Goal: Information Seeking & Learning: Check status

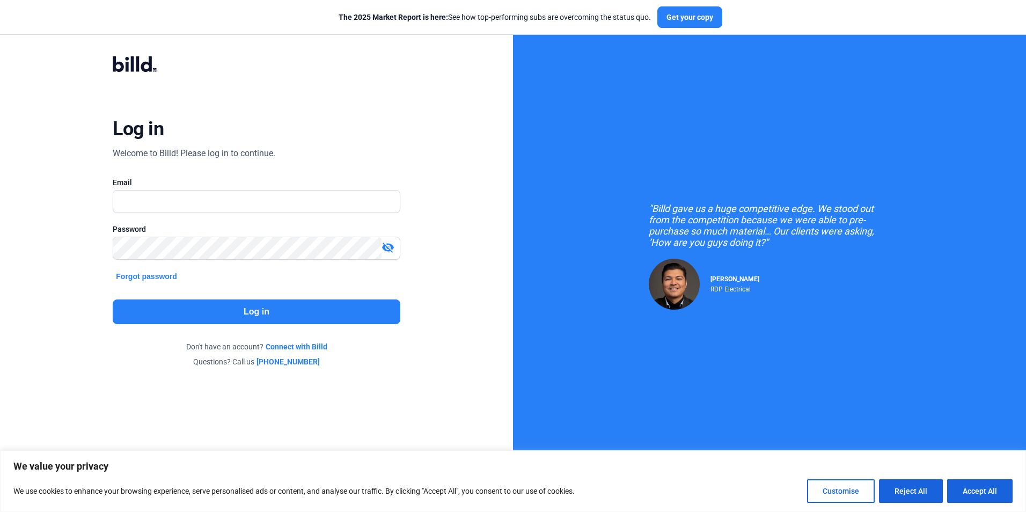
click at [178, 210] on input "text" at bounding box center [256, 202] width 286 height 22
click at [151, 208] on input "text" at bounding box center [256, 202] width 286 height 22
click at [21, 231] on div "Log in Welcome to Billd! Please log in to continue. Email [EMAIL_ADDRESS][DOMAI…" at bounding box center [256, 212] width 513 height 424
click at [385, 251] on mat-icon "visibility_off" at bounding box center [388, 247] width 13 height 13
click at [386, 250] on mat-icon "visibility" at bounding box center [388, 247] width 13 height 13
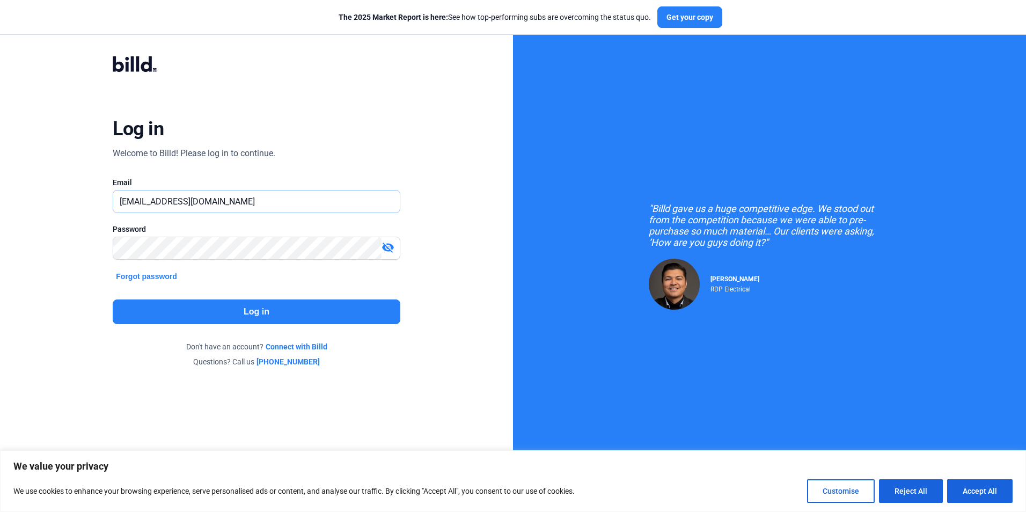
drag, startPoint x: 151, startPoint y: 202, endPoint x: 111, endPoint y: 199, distance: 39.9
click at [111, 199] on div "Log in Welcome to Billd! Please log in to continue. Email [EMAIL_ADDRESS][DOMAI…" at bounding box center [256, 212] width 369 height 352
type input "[EMAIL_ADDRESS][DOMAIN_NAME]"
click at [315, 313] on button "Log in" at bounding box center [256, 312] width 287 height 25
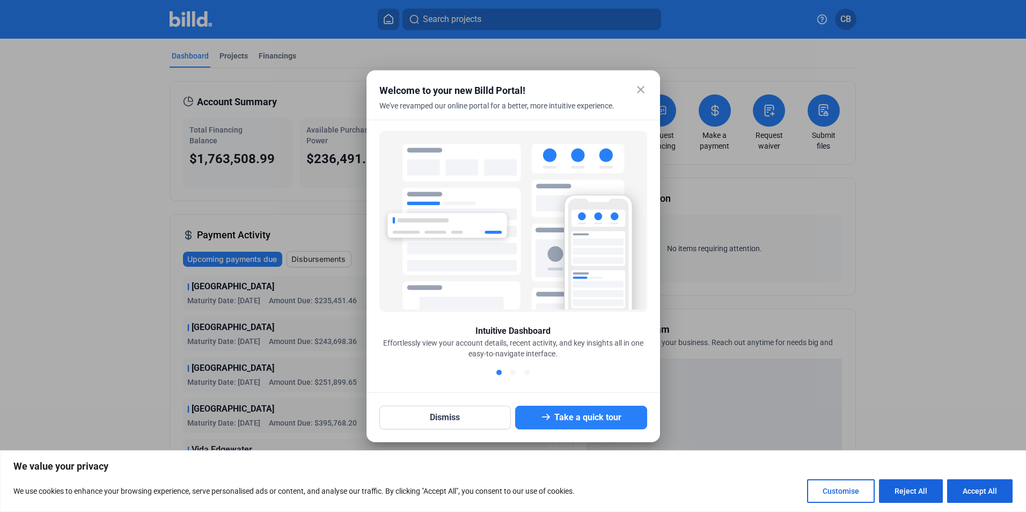
click at [641, 91] on mat-icon "close" at bounding box center [640, 89] width 13 height 13
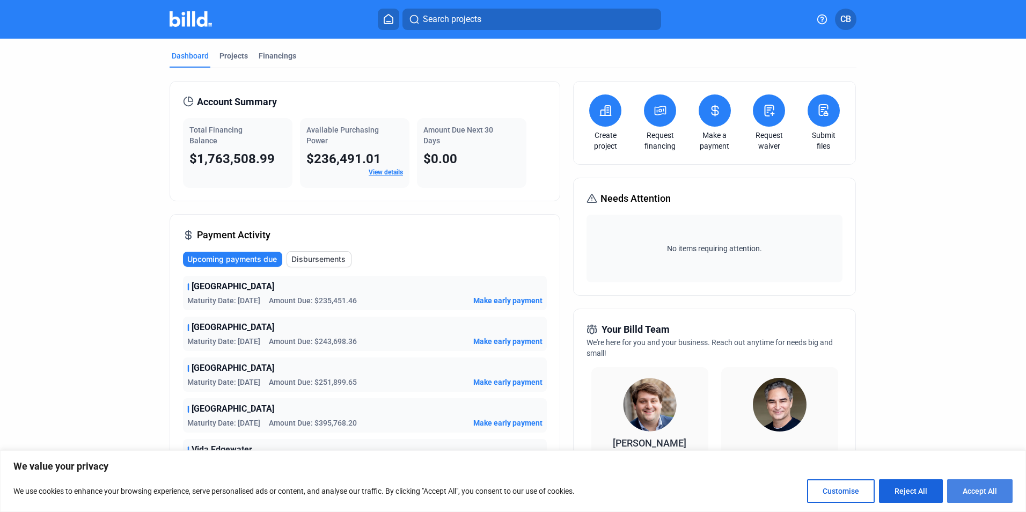
click at [992, 489] on button "Accept All" at bounding box center [979, 491] width 65 height 24
checkbox input "true"
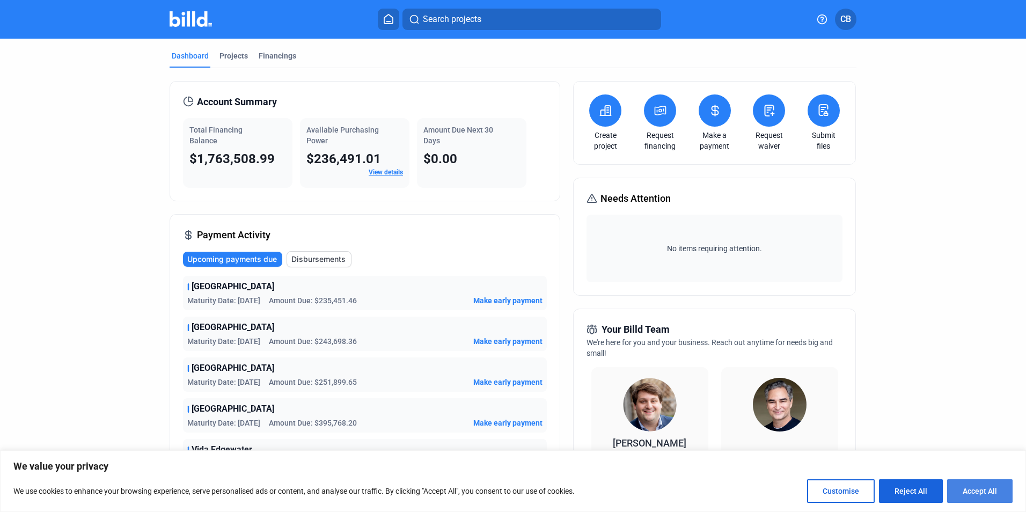
checkbox input "true"
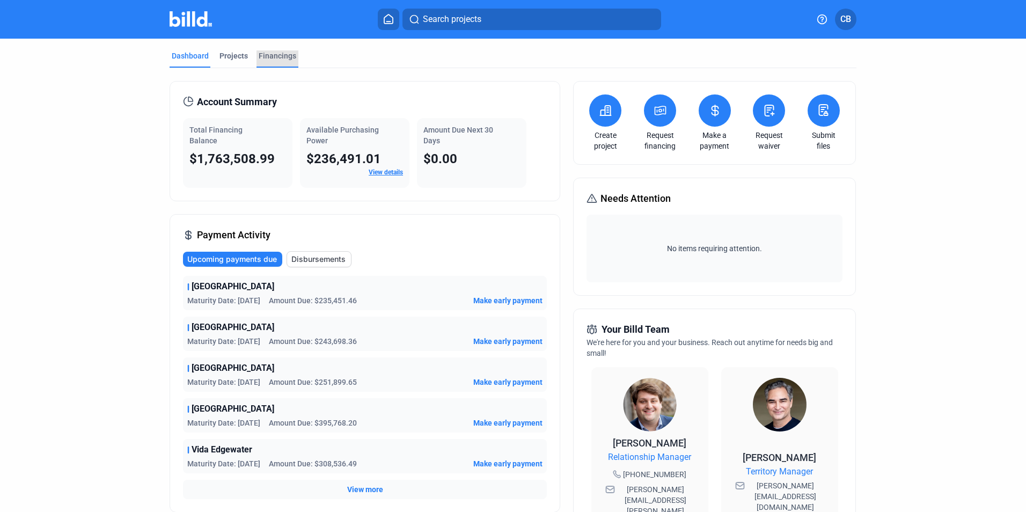
click at [274, 56] on div "Financings" at bounding box center [278, 55] width 38 height 11
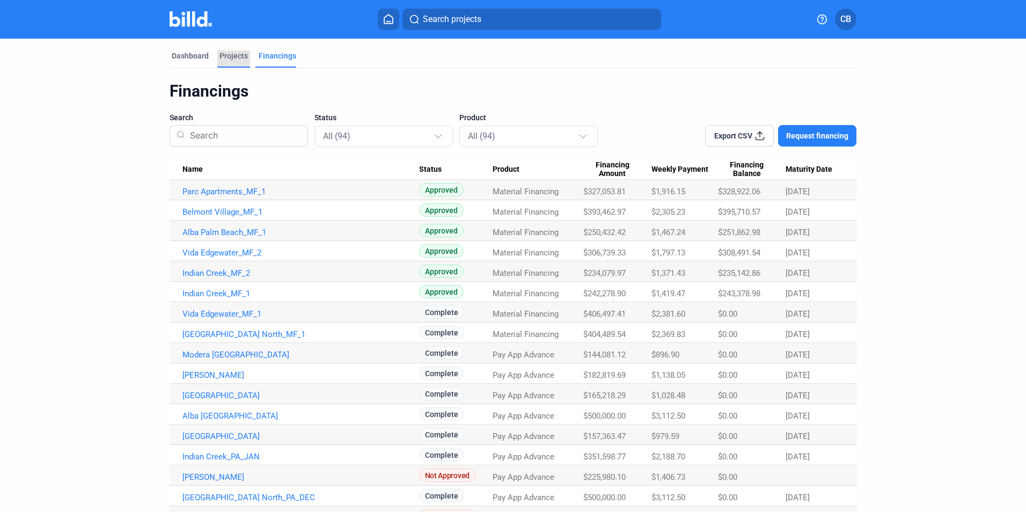
click at [242, 53] on div "Projects" at bounding box center [234, 55] width 28 height 11
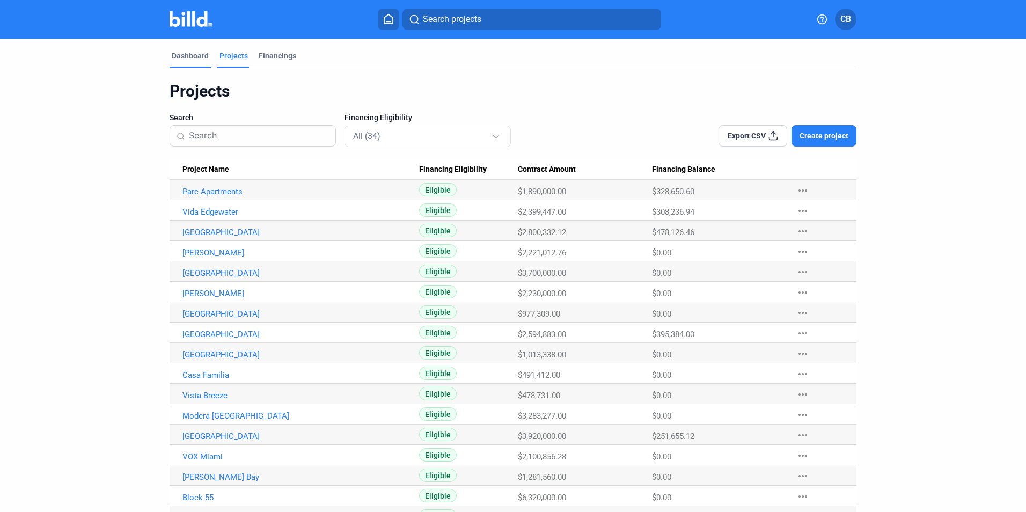
click at [186, 52] on div "Dashboard" at bounding box center [190, 55] width 37 height 11
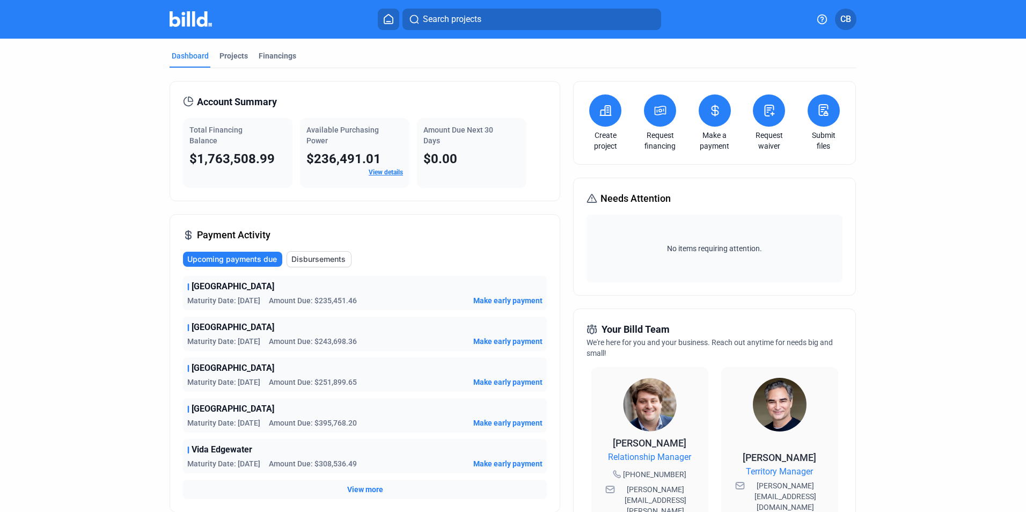
click at [390, 174] on link "View details" at bounding box center [386, 173] width 34 height 8
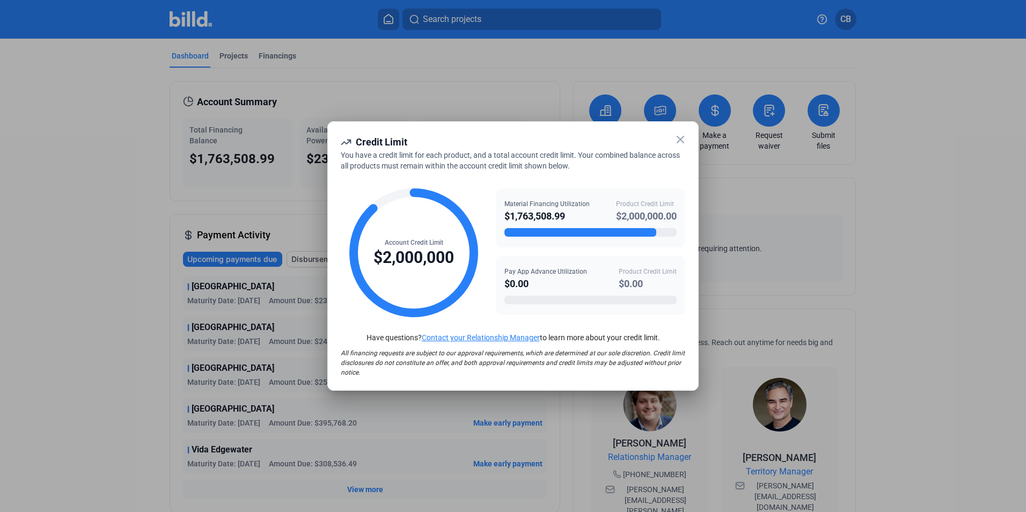
click at [683, 141] on icon at bounding box center [680, 139] width 6 height 6
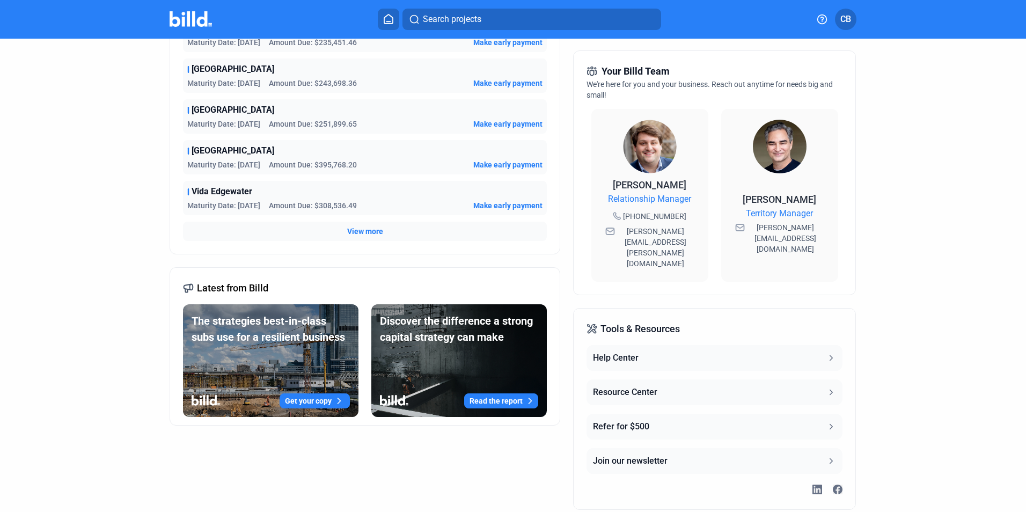
scroll to position [274, 0]
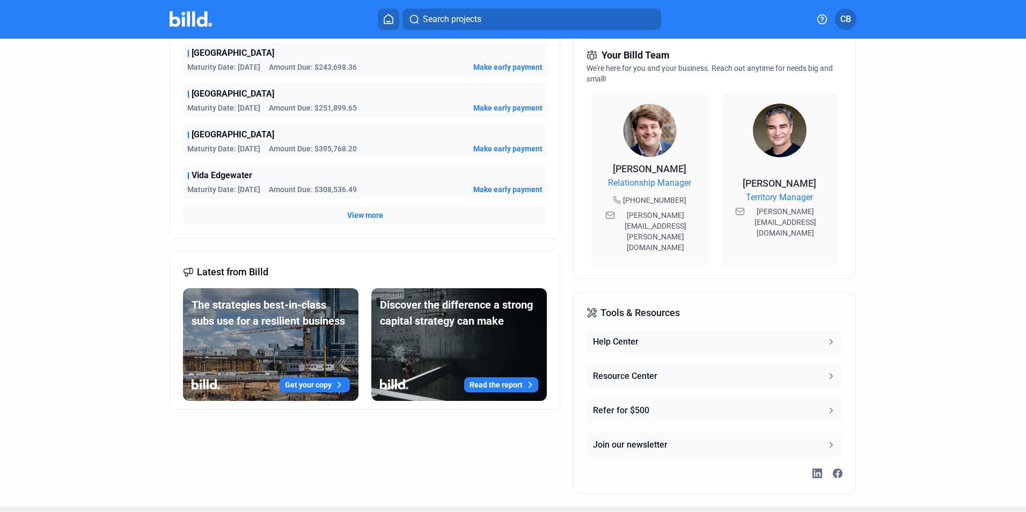
click at [783, 363] on button "Resource Center" at bounding box center [714, 376] width 255 height 26
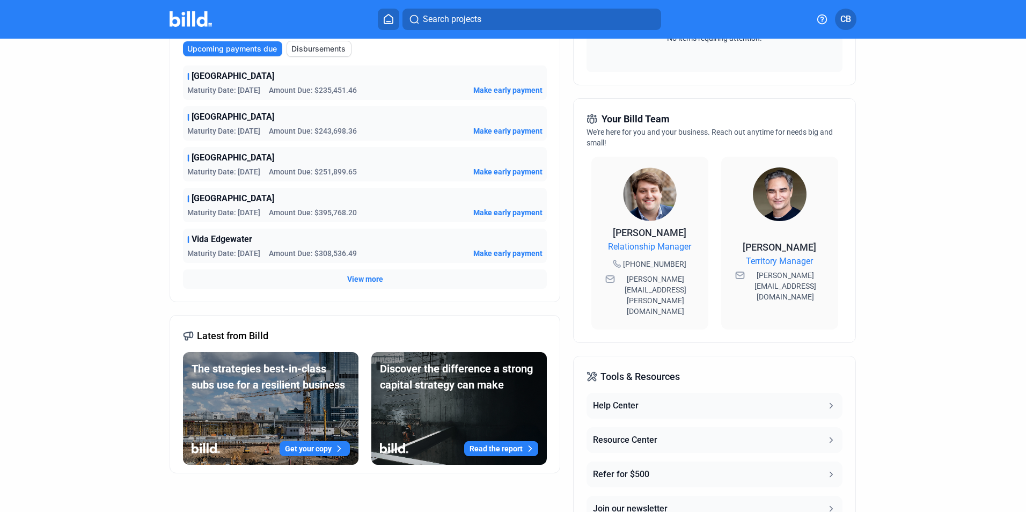
scroll to position [215, 0]
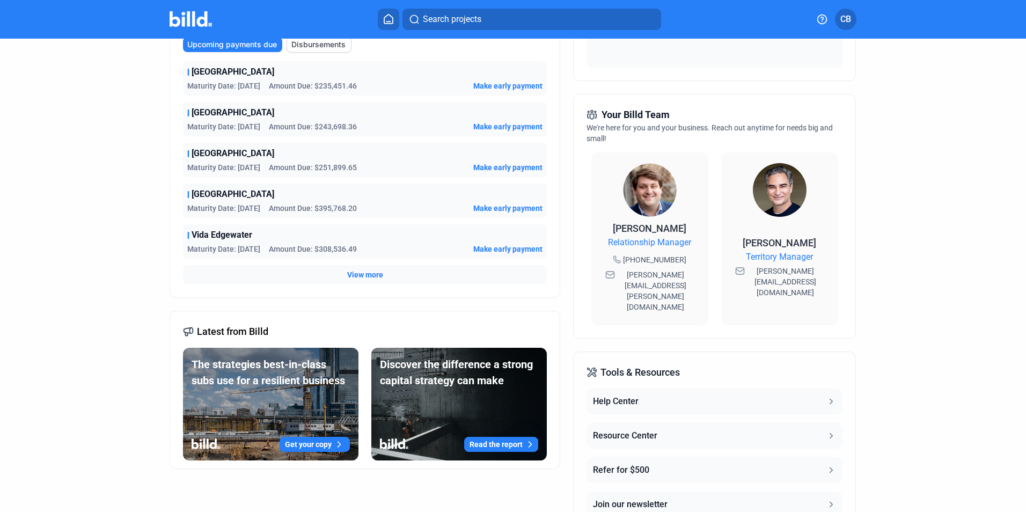
click at [369, 277] on span "View more" at bounding box center [365, 274] width 36 height 11
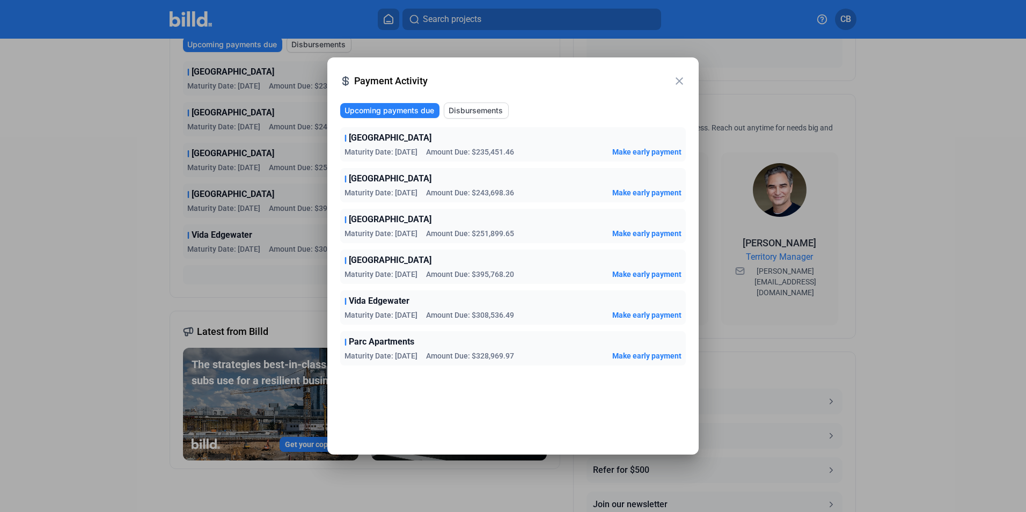
click at [681, 76] on mat-icon "close" at bounding box center [679, 81] width 13 height 13
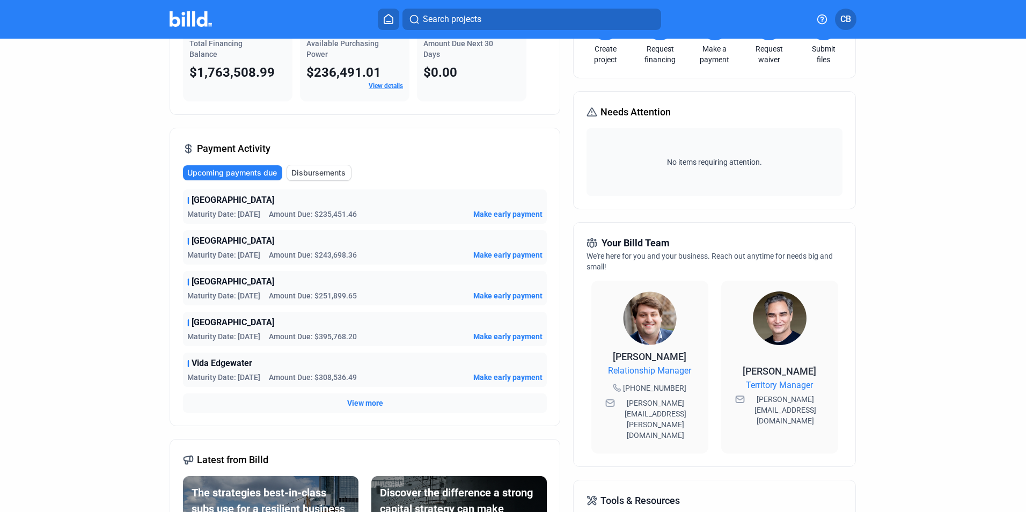
scroll to position [0, 0]
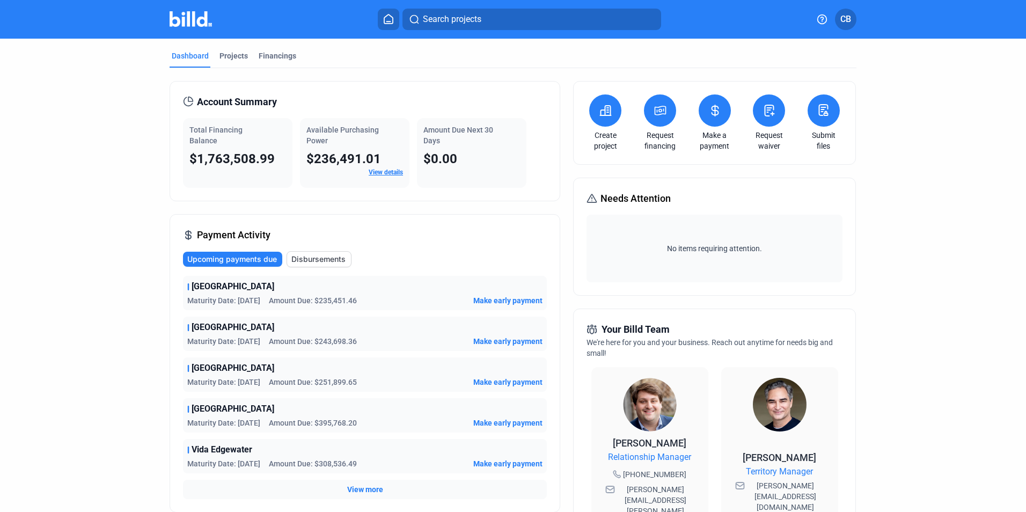
click at [267, 162] on span "$1,763,508.99" at bounding box center [231, 158] width 85 height 15
drag, startPoint x: 89, startPoint y: 182, endPoint x: 95, endPoint y: 177, distance: 8.4
click at [89, 182] on dashboard "Dashboard Projects Financings Account Summary Total Financing Balance $1,763,50…" at bounding box center [514, 410] width 924 height 742
